Goal: Information Seeking & Learning: Learn about a topic

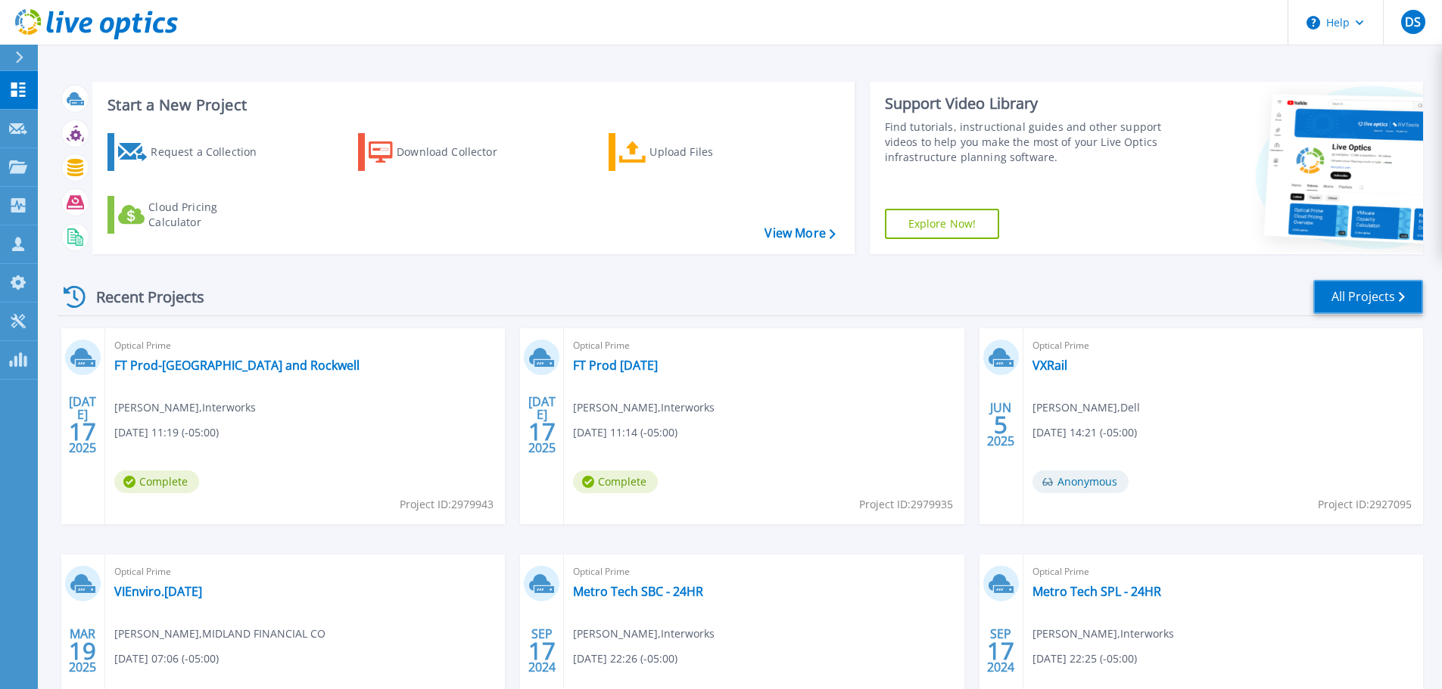
click at [1339, 299] on link "All Projects" at bounding box center [1368, 297] width 110 height 34
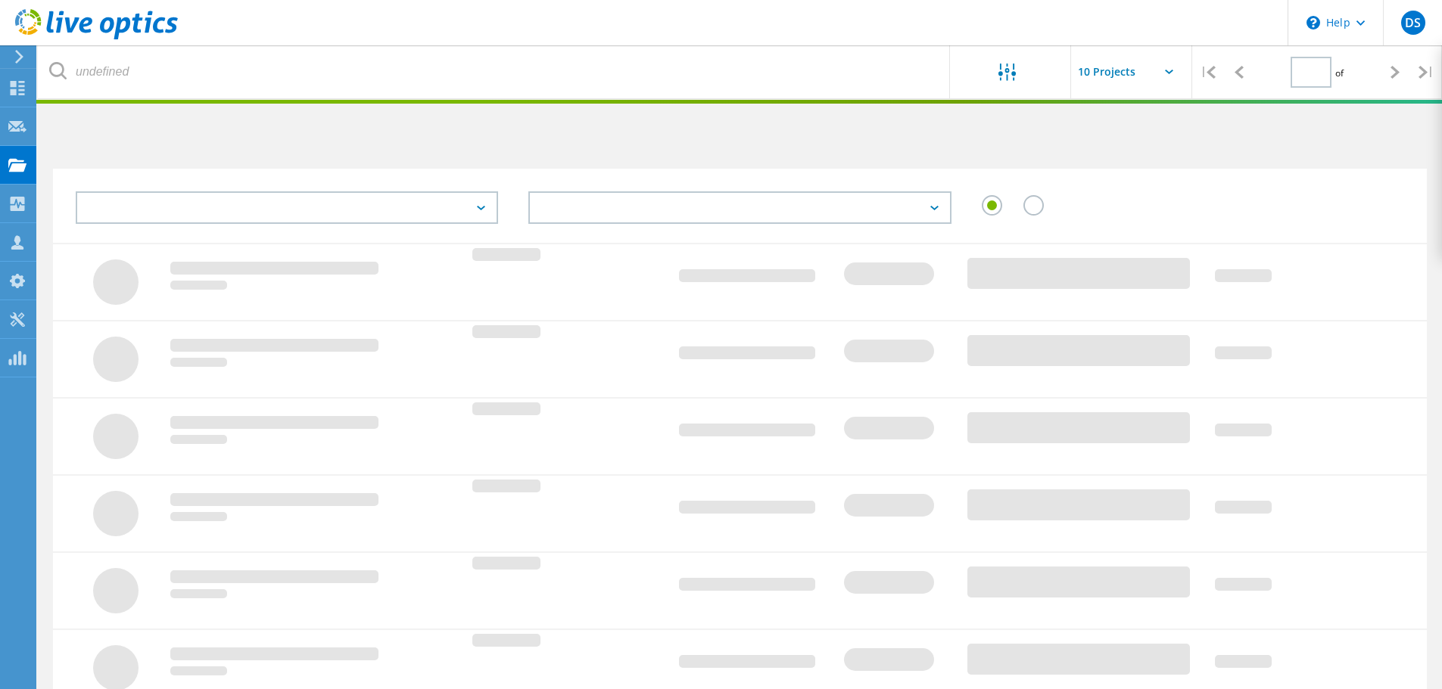
type input "1"
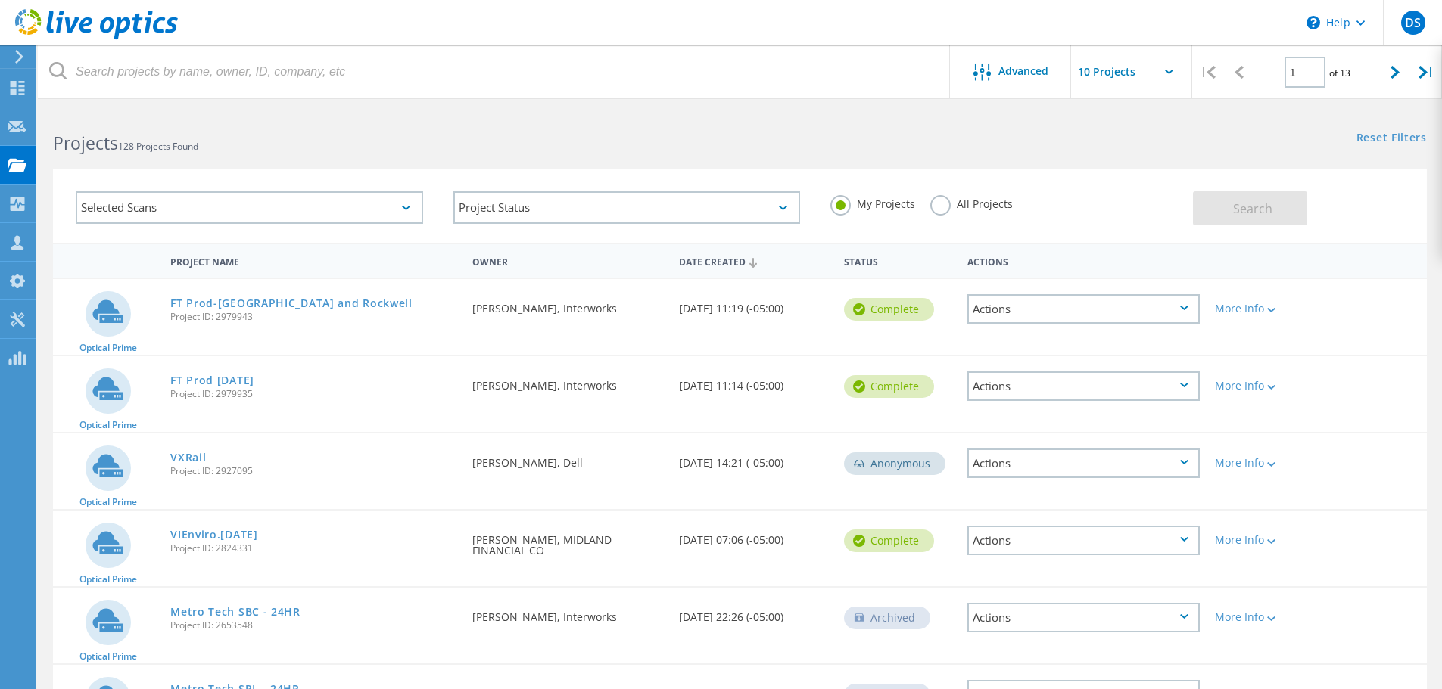
click at [944, 205] on label "All Projects" at bounding box center [971, 202] width 82 height 14
click at [0, 0] on input "All Projects" at bounding box center [0, 0] width 0 height 0
click at [1216, 211] on button "Search" at bounding box center [1250, 208] width 114 height 34
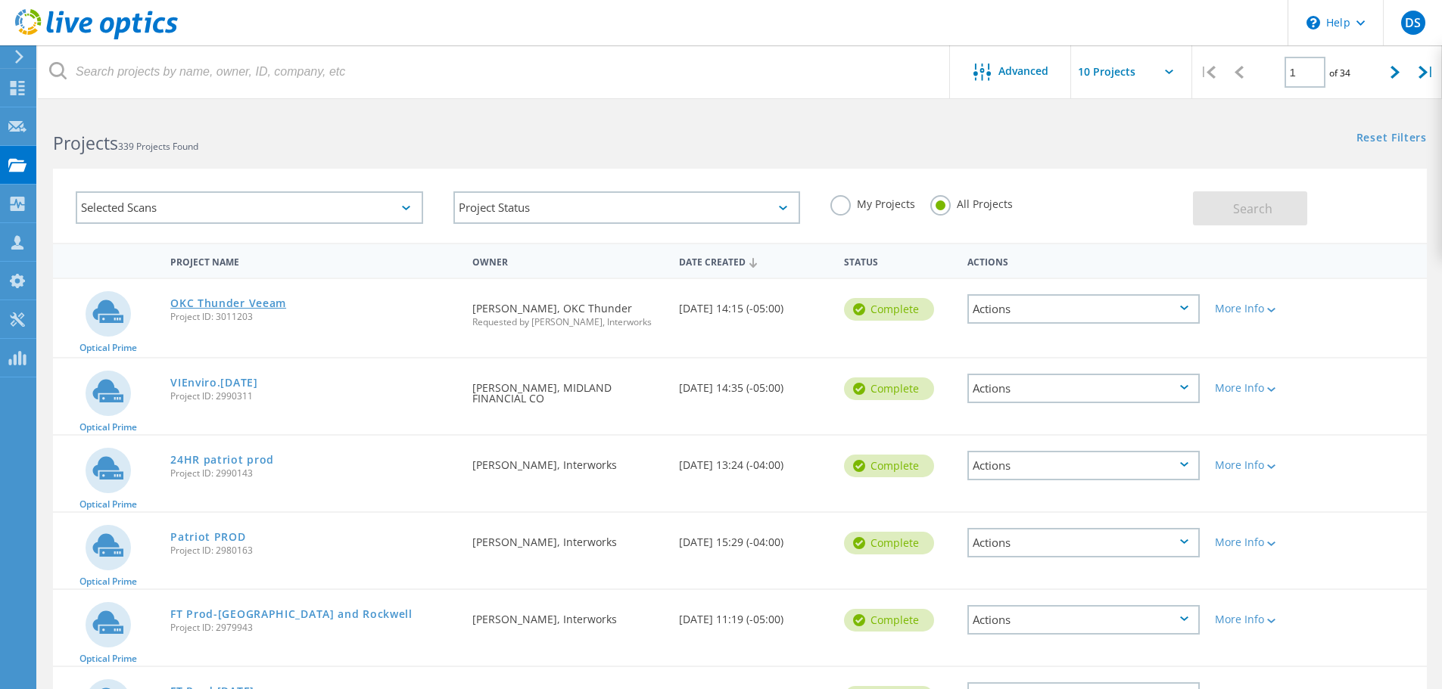
click at [219, 306] on link "OKC Thunder Veeam" at bounding box center [228, 303] width 116 height 11
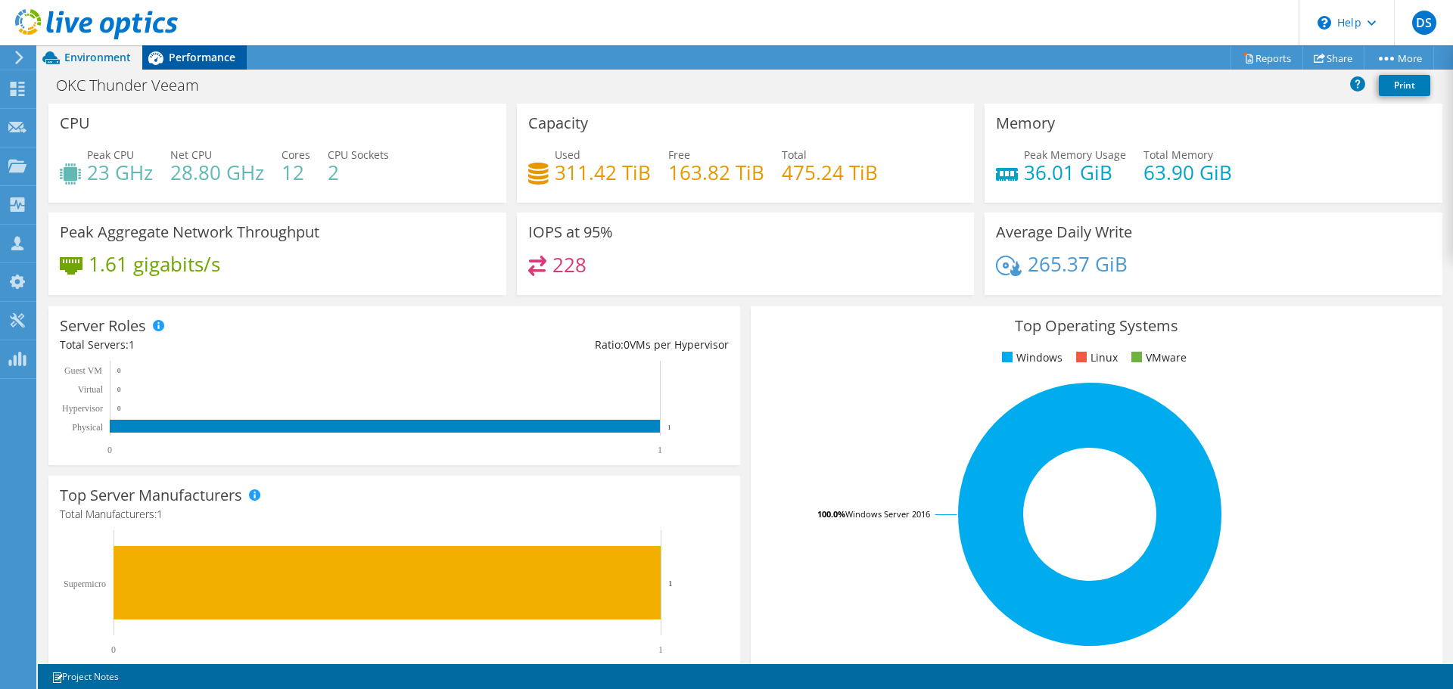
click at [182, 57] on span "Performance" at bounding box center [202, 57] width 67 height 14
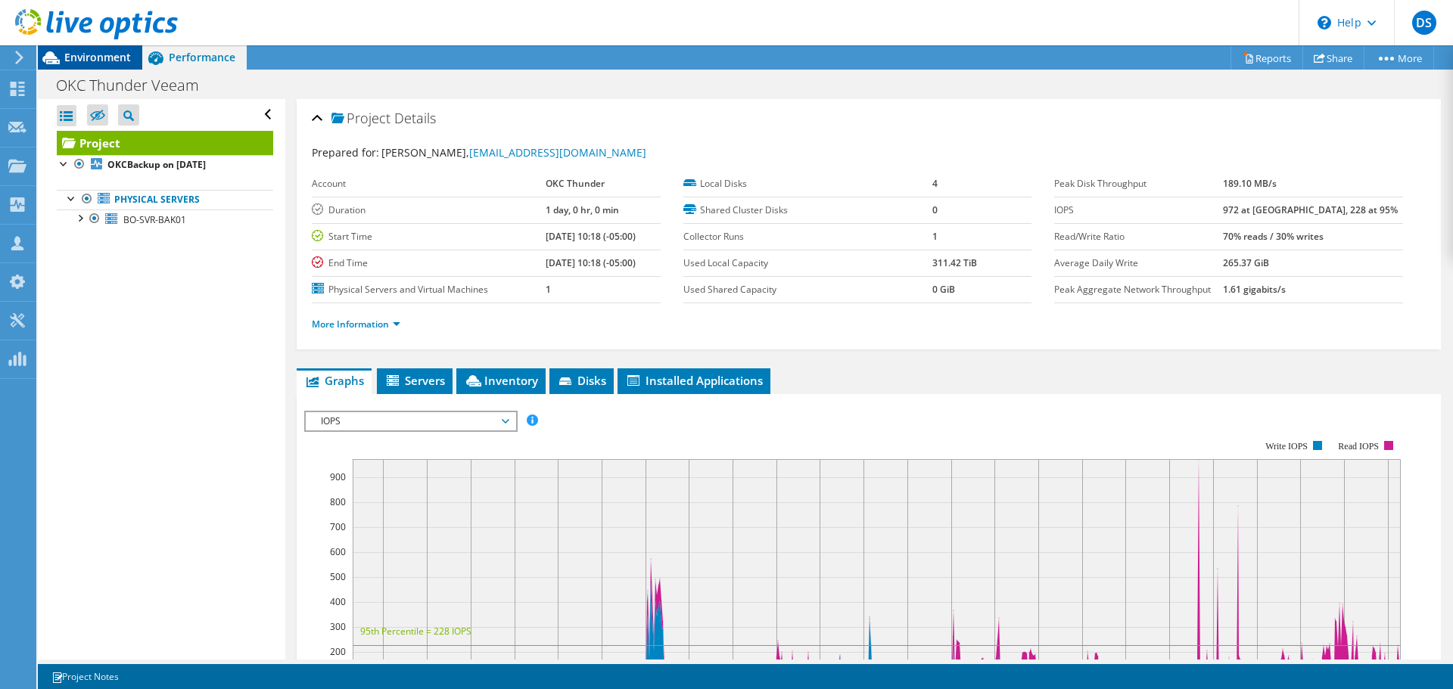
click at [112, 55] on span "Environment" at bounding box center [97, 57] width 67 height 14
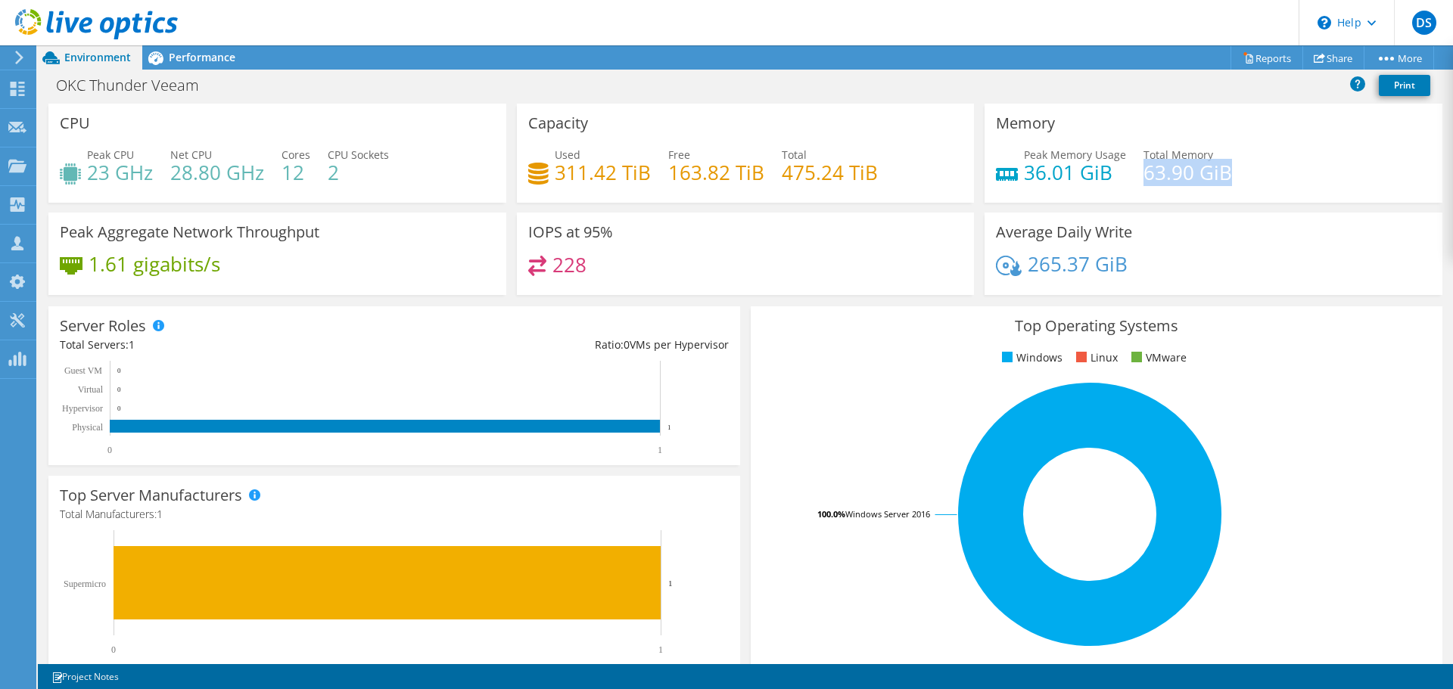
drag, startPoint x: 1137, startPoint y: 173, endPoint x: 1224, endPoint y: 165, distance: 87.4
click at [1224, 165] on div "Peak Memory Usage 36.01 GiB Total Memory 63.90 GiB" at bounding box center [1213, 171] width 435 height 49
click at [549, 87] on div "OKC Thunder Veeam Print" at bounding box center [745, 85] width 1415 height 28
click at [554, 82] on div "OKC Thunder Veeam Print" at bounding box center [745, 85] width 1415 height 28
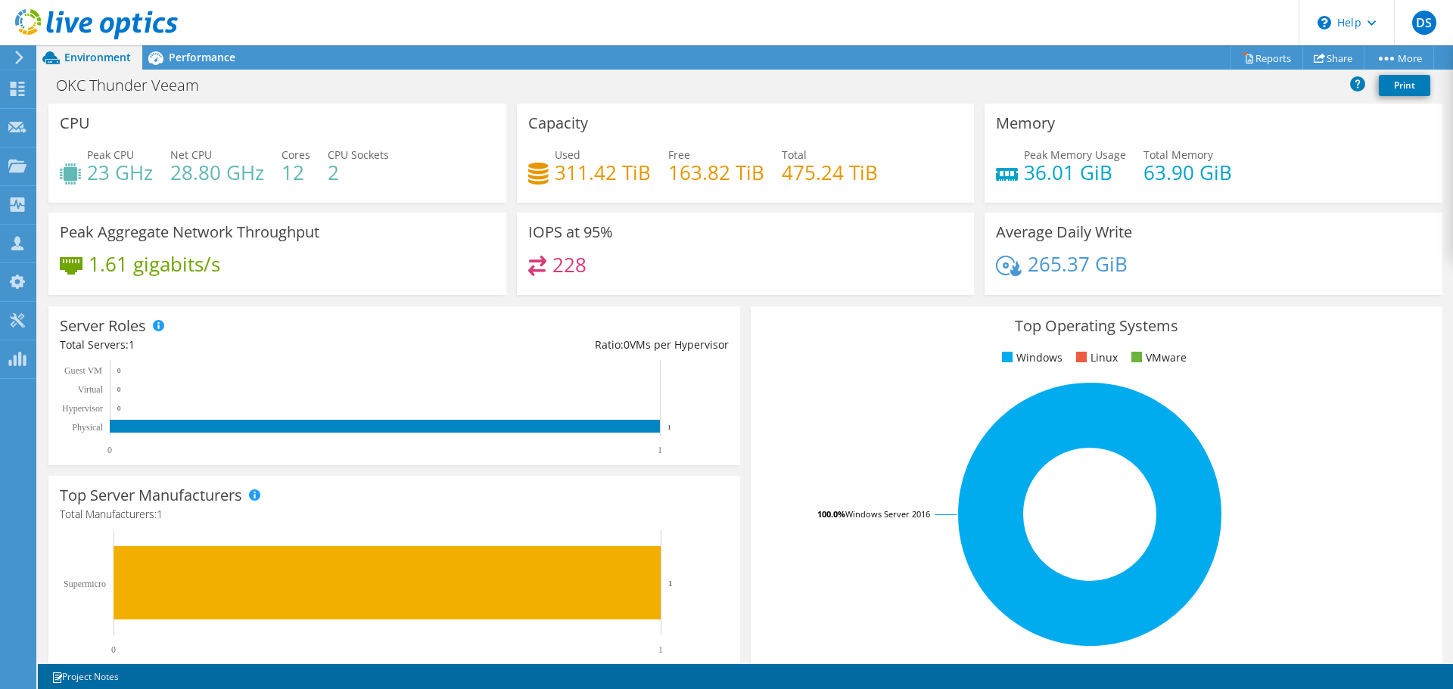
click at [341, 82] on div "OKC Thunder Veeam Print" at bounding box center [745, 85] width 1415 height 28
click at [339, 93] on div "OKC Thunder Veeam Print" at bounding box center [745, 85] width 1415 height 28
click at [356, 81] on div "OKC Thunder Veeam Print" at bounding box center [745, 85] width 1415 height 28
drag, startPoint x: 1019, startPoint y: 169, endPoint x: 1252, endPoint y: 167, distance: 233.8
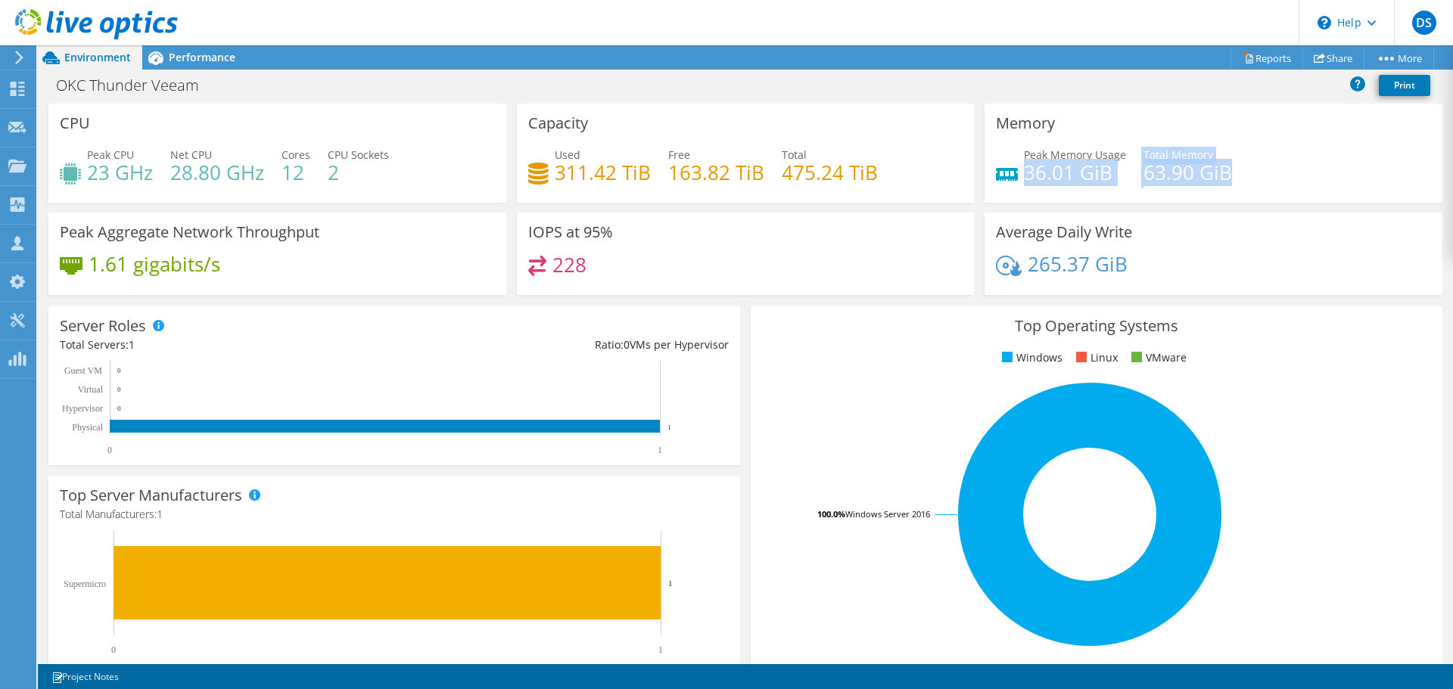
click at [1261, 160] on div "Peak Memory Usage 36.01 GiB Total Memory 63.90 GiB" at bounding box center [1213, 171] width 435 height 49
click at [1237, 174] on div "Peak Memory Usage 36.01 GiB Total Memory 63.90 GiB" at bounding box center [1213, 171] width 435 height 49
